Goal: Check status: Check status

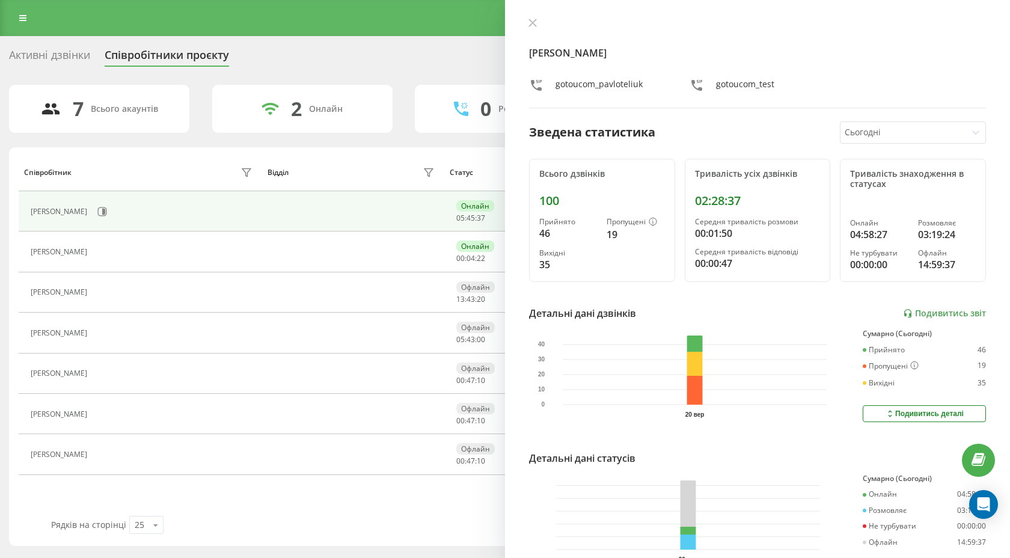
scroll to position [164, 0]
click at [534, 19] on icon at bounding box center [532, 23] width 8 height 8
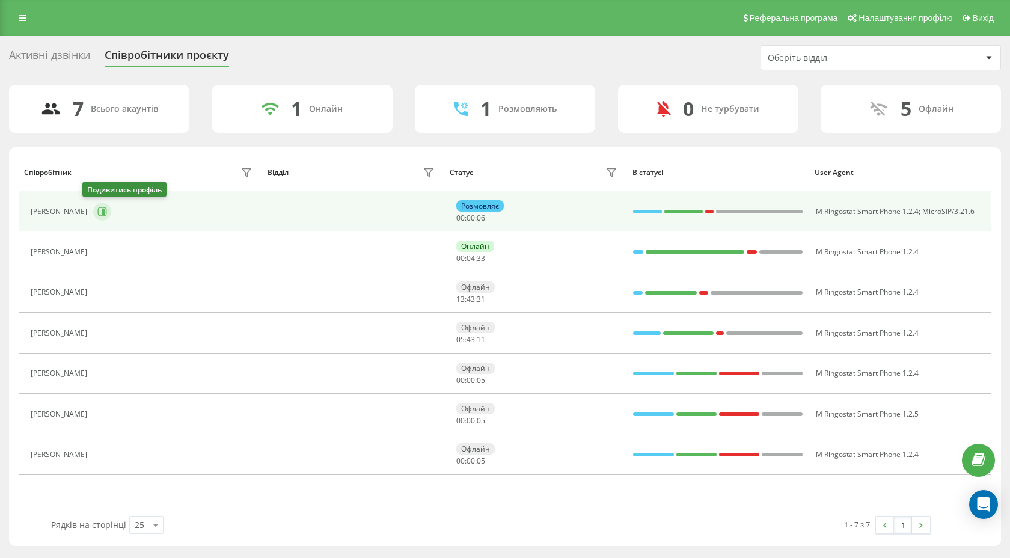
click at [97, 209] on icon at bounding box center [102, 212] width 10 height 10
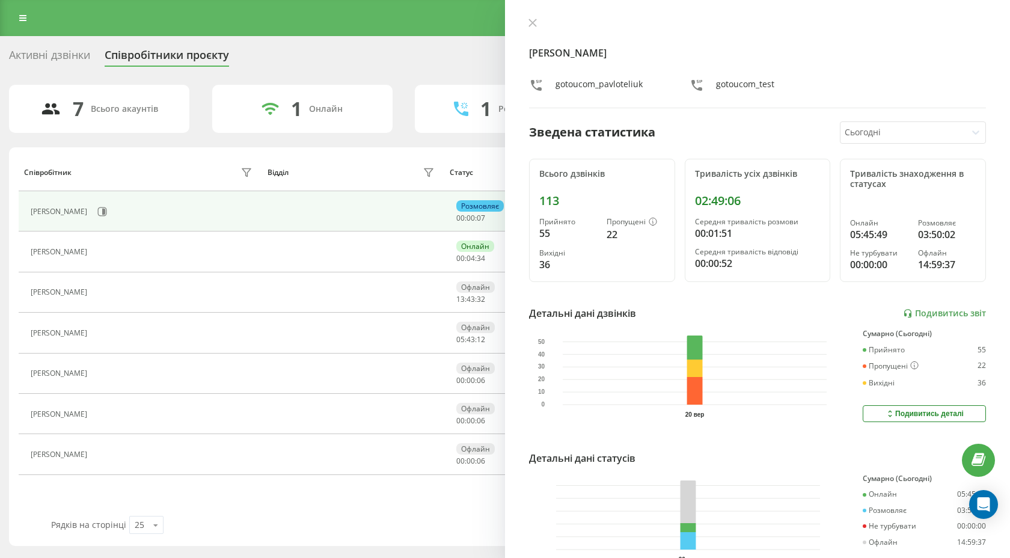
scroll to position [69, 0]
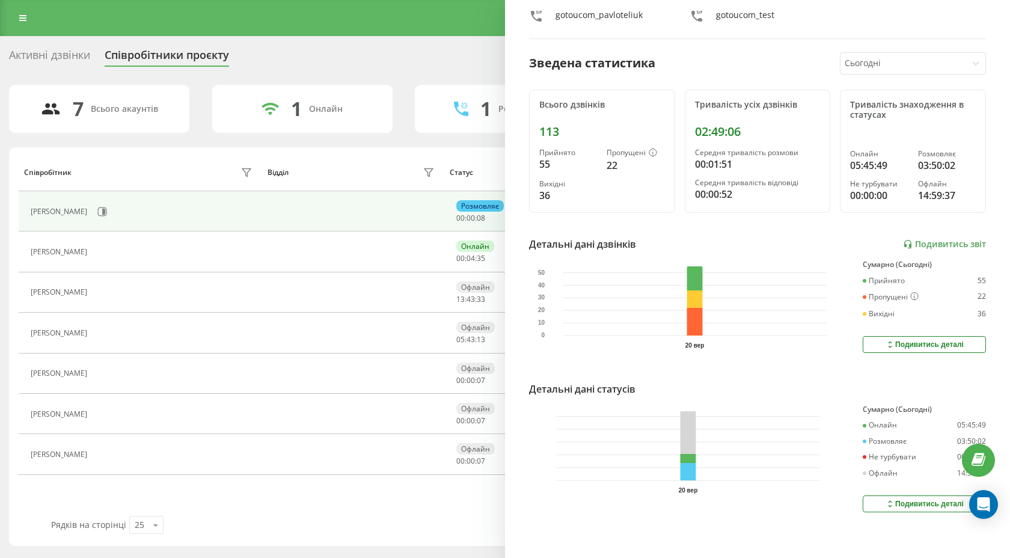
click at [902, 507] on button "Подивитись деталі" at bounding box center [924, 503] width 123 height 17
